Goal: Find specific page/section: Find specific page/section

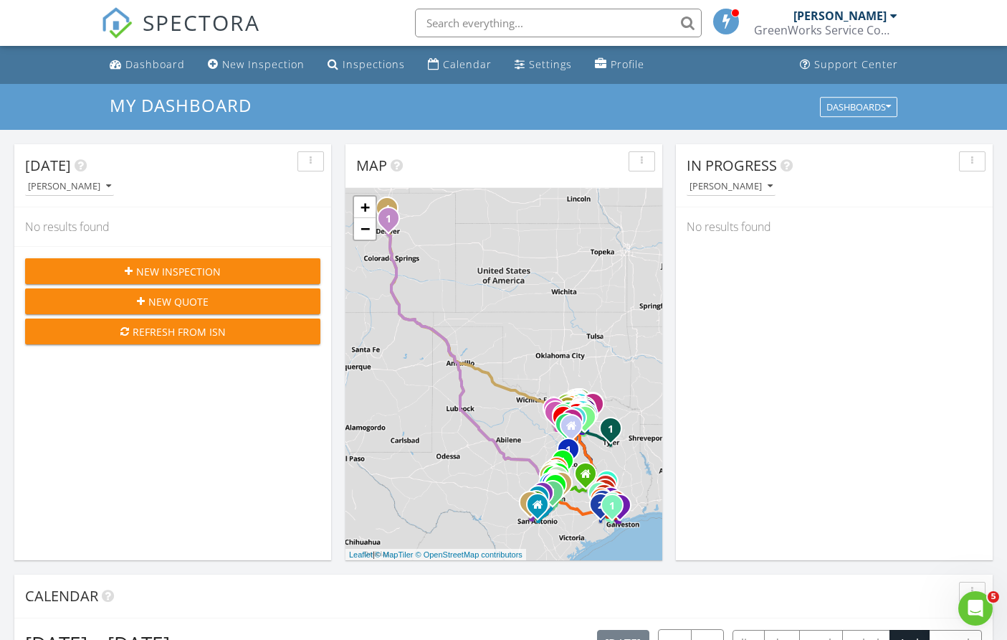
click at [553, 17] on input "text" at bounding box center [558, 23] width 287 height 29
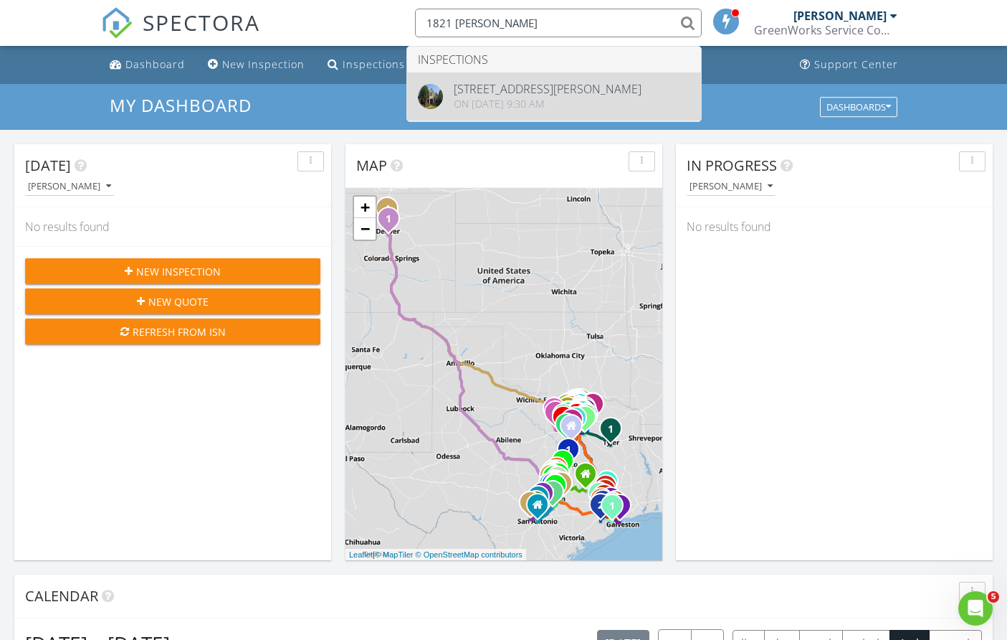
type input "1821 hamm"
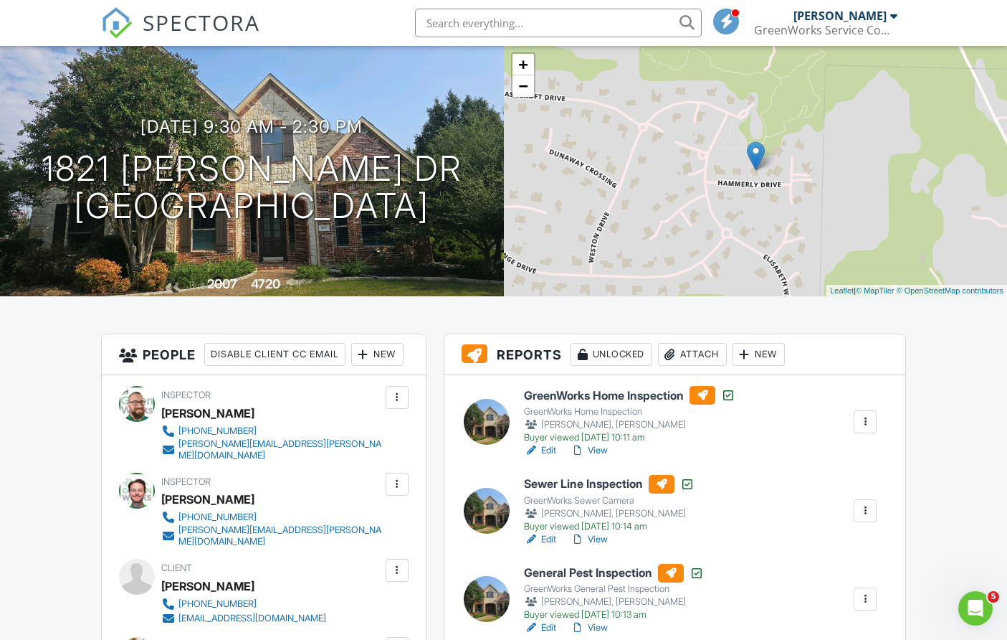
scroll to position [143, 0]
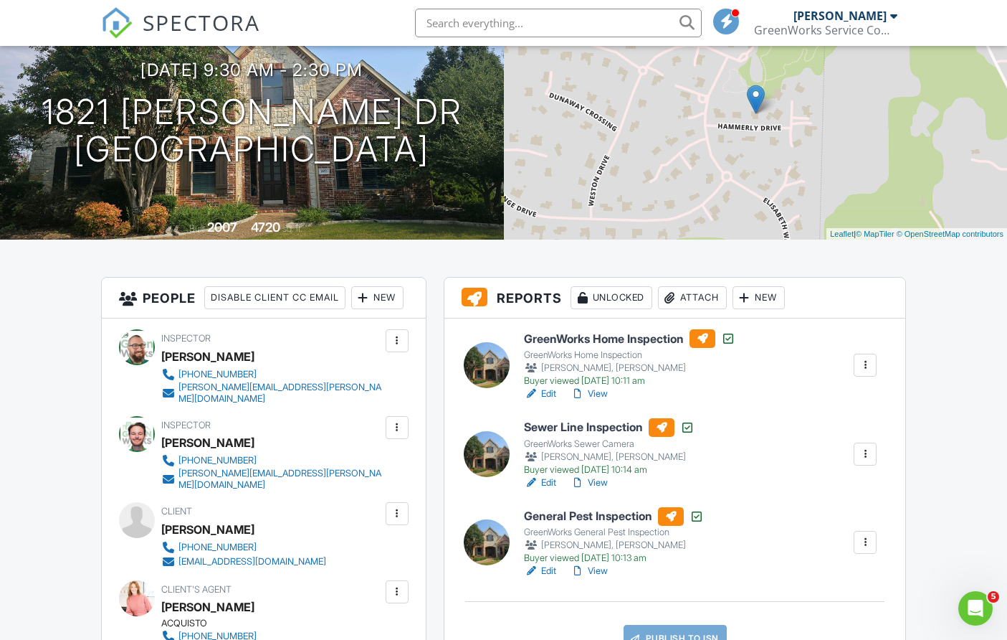
click at [612, 341] on h6 "GreenWorks Home Inspection" at bounding box center [630, 338] width 212 height 19
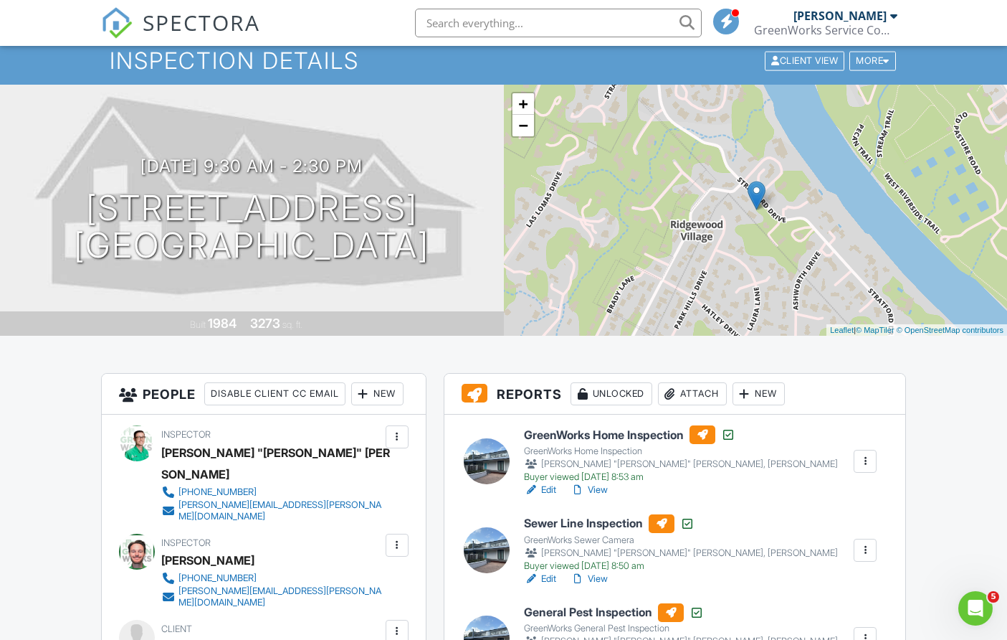
scroll to position [72, 0]
